Goal: Task Accomplishment & Management: Use online tool/utility

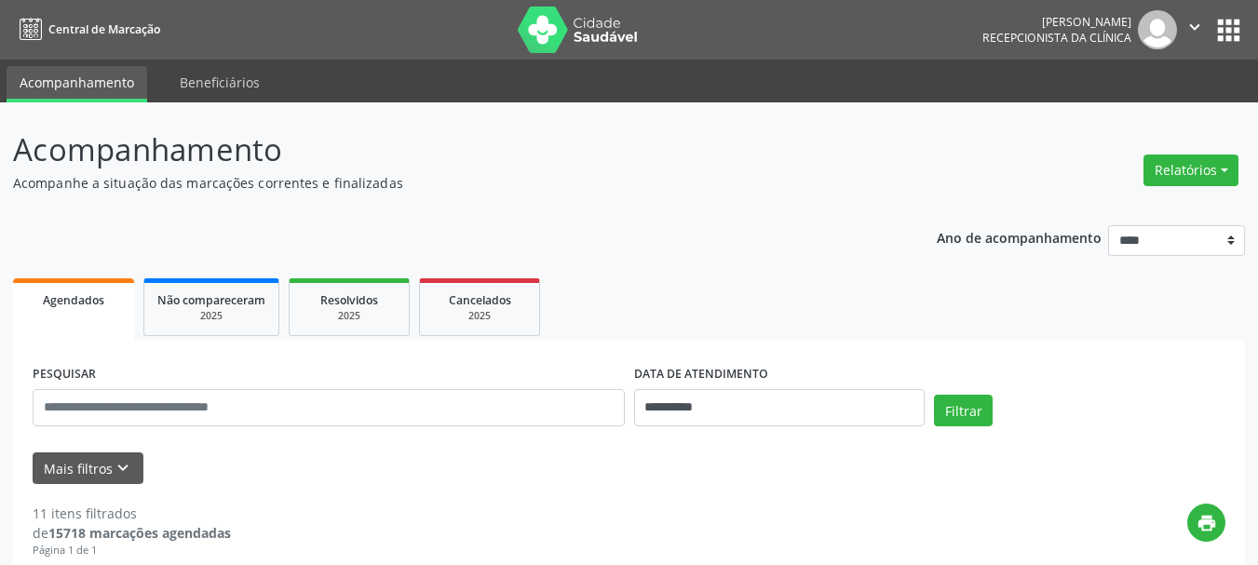
drag, startPoint x: 1183, startPoint y: 170, endPoint x: 1064, endPoint y: 225, distance: 131.3
click at [1178, 170] on button "Relatórios" at bounding box center [1191, 171] width 95 height 32
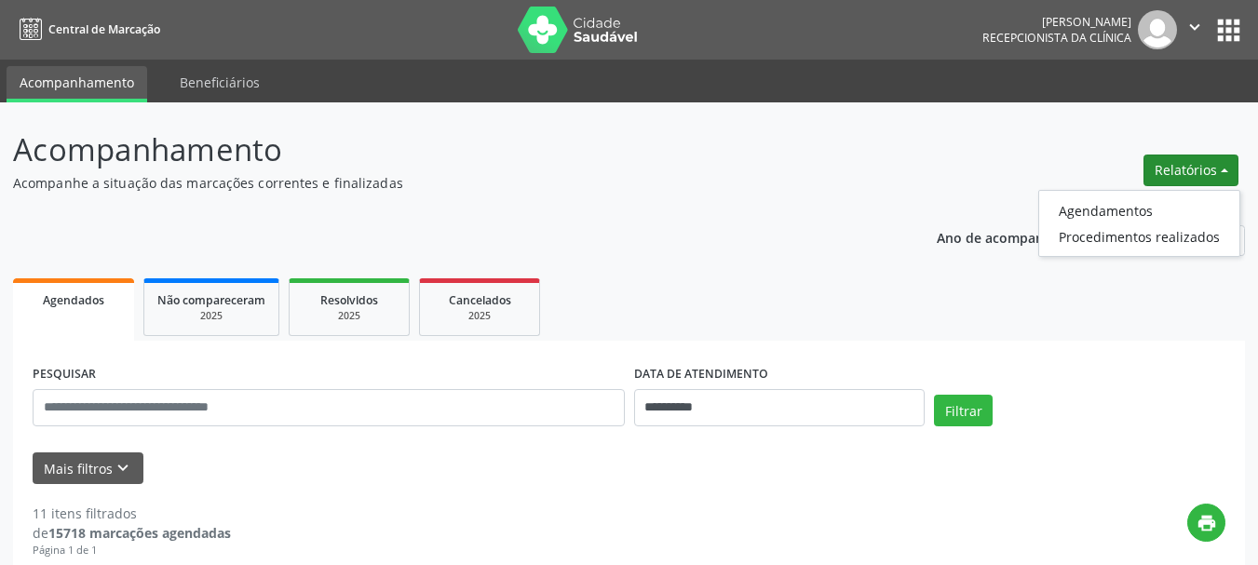
click at [1125, 194] on ul "Agendamentos Procedimentos realizados" at bounding box center [1140, 223] width 202 height 67
click at [1126, 210] on link "Agendamentos" at bounding box center [1140, 210] width 200 height 26
select select "*"
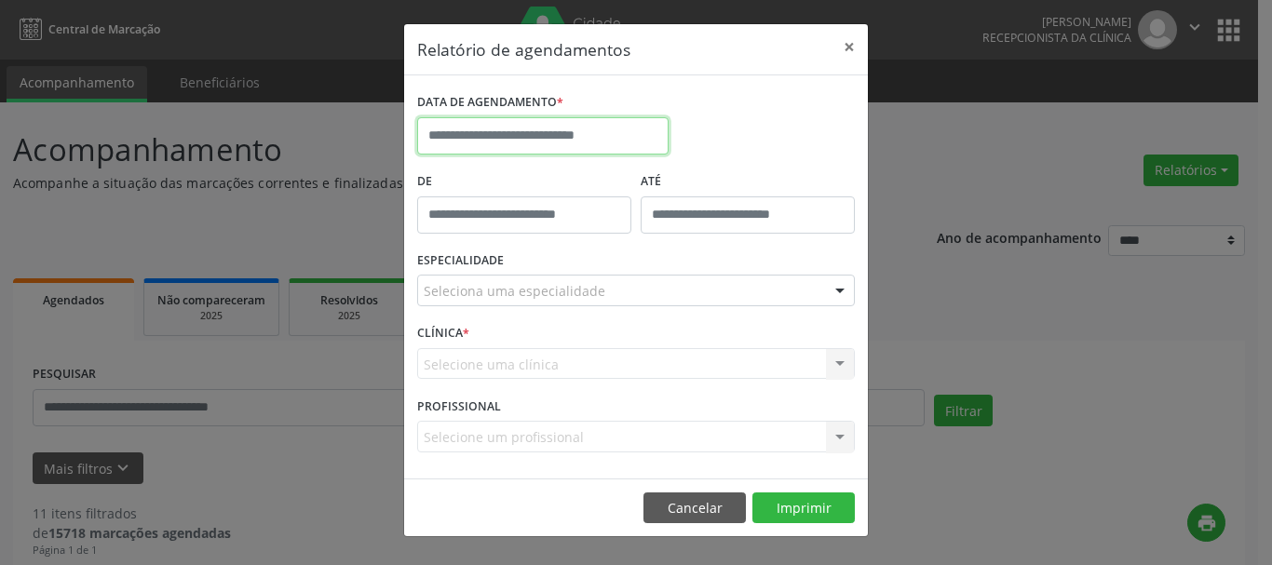
drag, startPoint x: 462, startPoint y: 139, endPoint x: 485, endPoint y: 211, distance: 75.4
click at [462, 140] on input "text" at bounding box center [543, 135] width 252 height 37
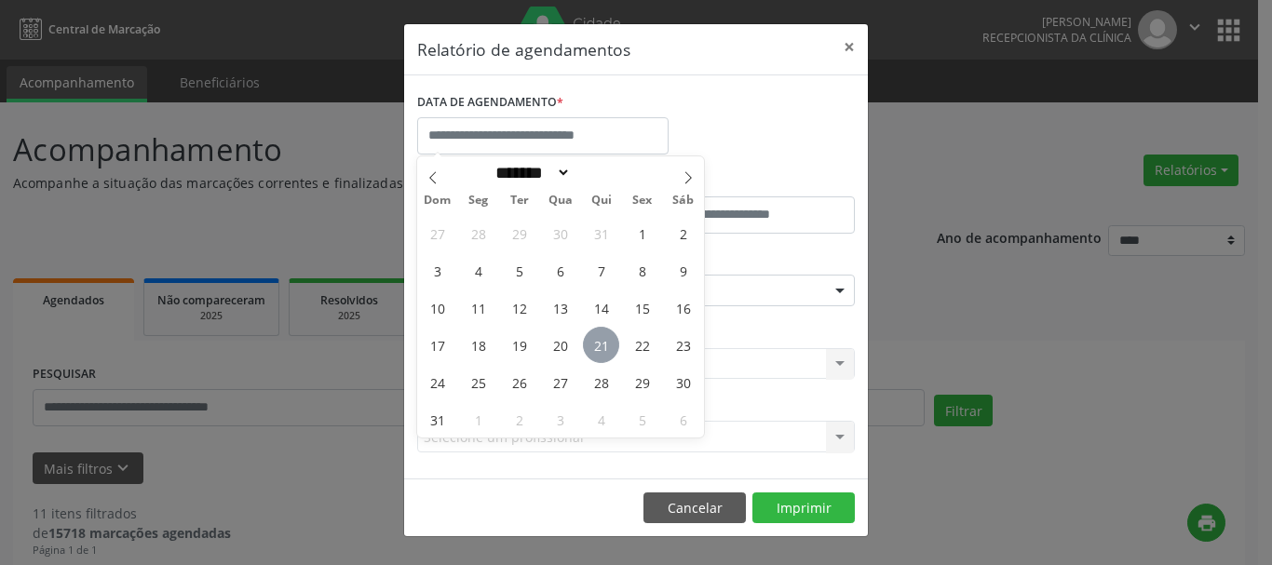
click at [604, 343] on span "21" at bounding box center [601, 345] width 36 height 36
type input "**********"
click at [604, 343] on span "21" at bounding box center [601, 345] width 36 height 36
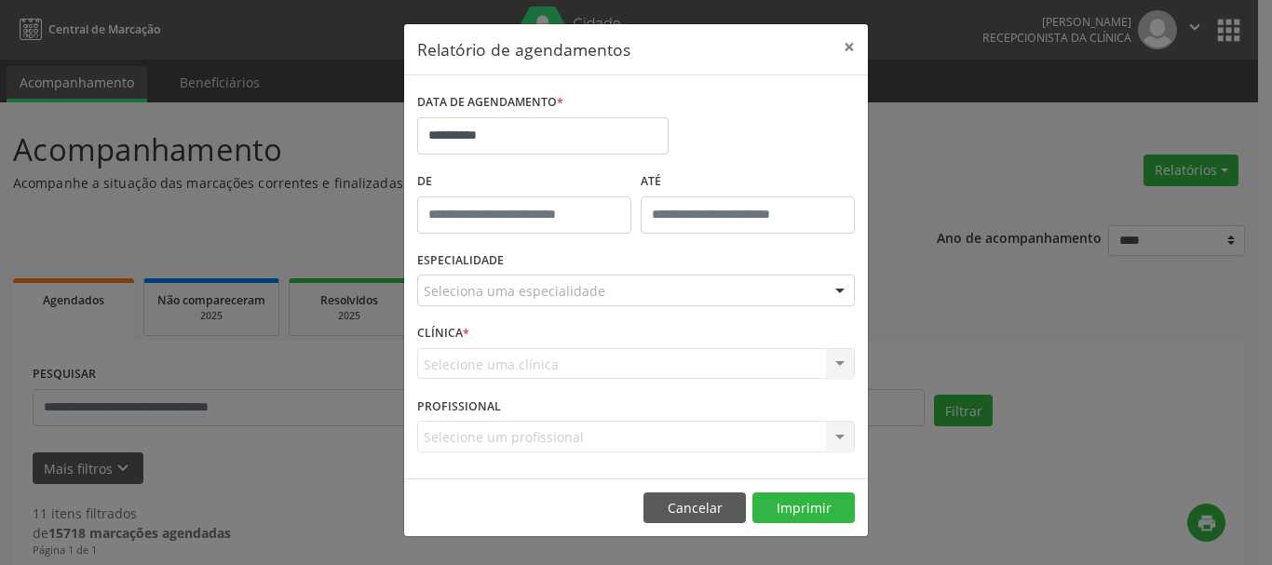
click at [593, 302] on div "Seleciona uma especialidade" at bounding box center [636, 291] width 438 height 32
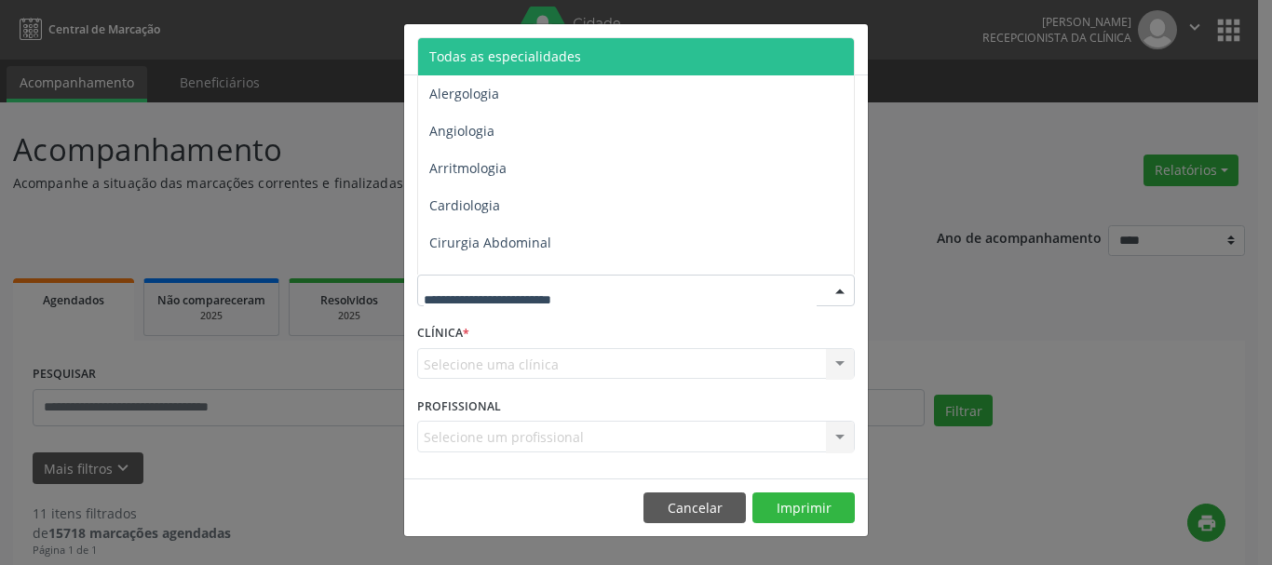
drag, startPoint x: 581, startPoint y: 67, endPoint x: 656, endPoint y: 143, distance: 106.7
click at [582, 66] on span "Todas as especialidades" at bounding box center [637, 56] width 439 height 37
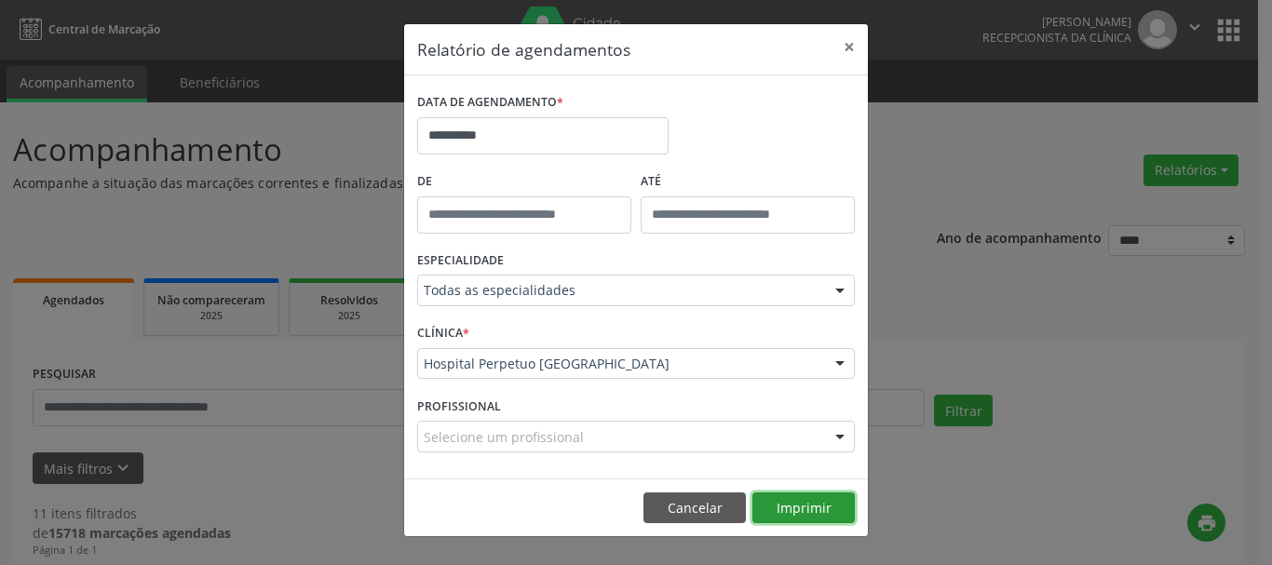
click at [794, 507] on button "Imprimir" at bounding box center [804, 509] width 102 height 32
